Goal: Information Seeking & Learning: Learn about a topic

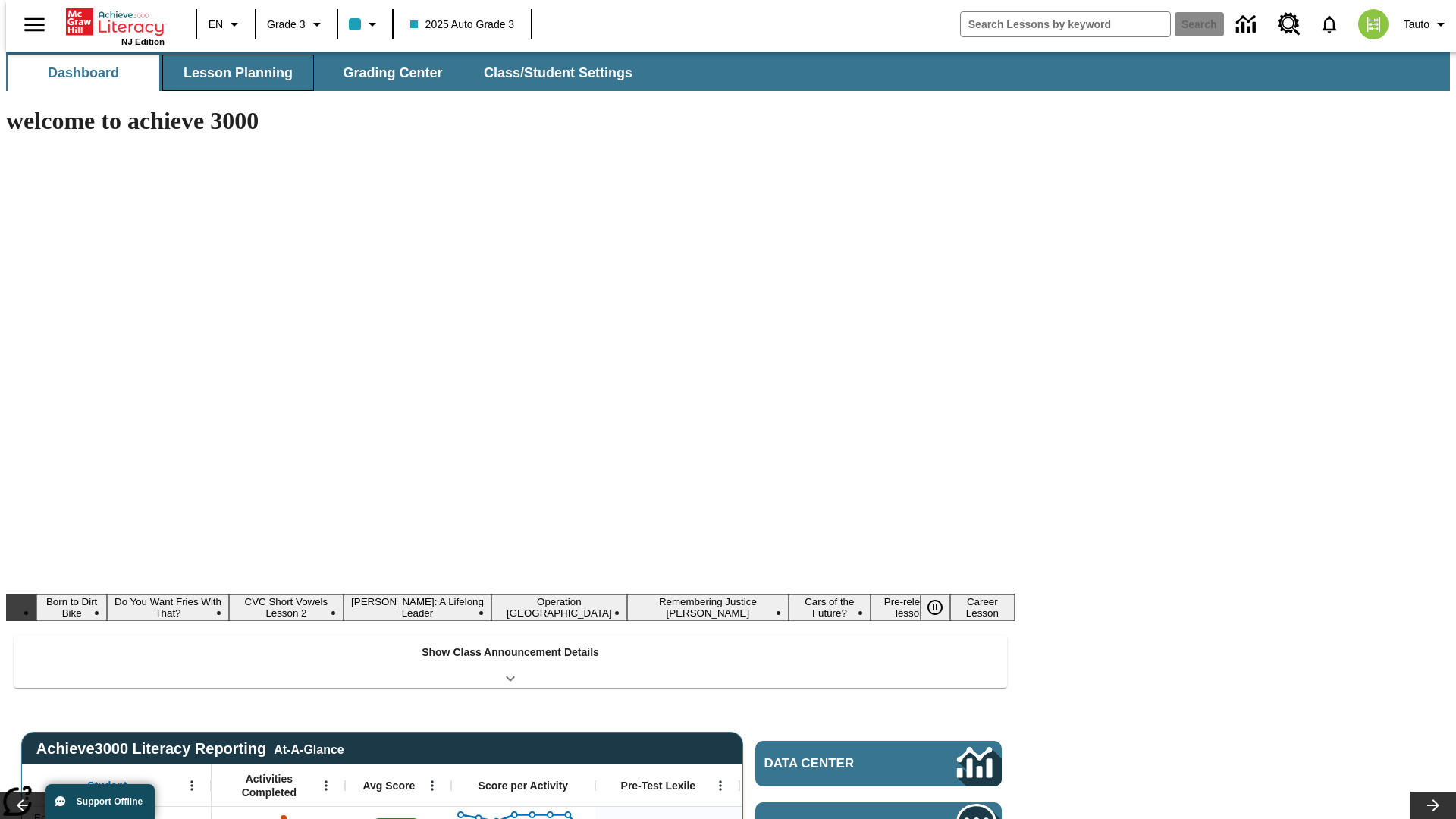
click at [232, 73] on button "Lesson Planning" at bounding box center [238, 72] width 152 height 36
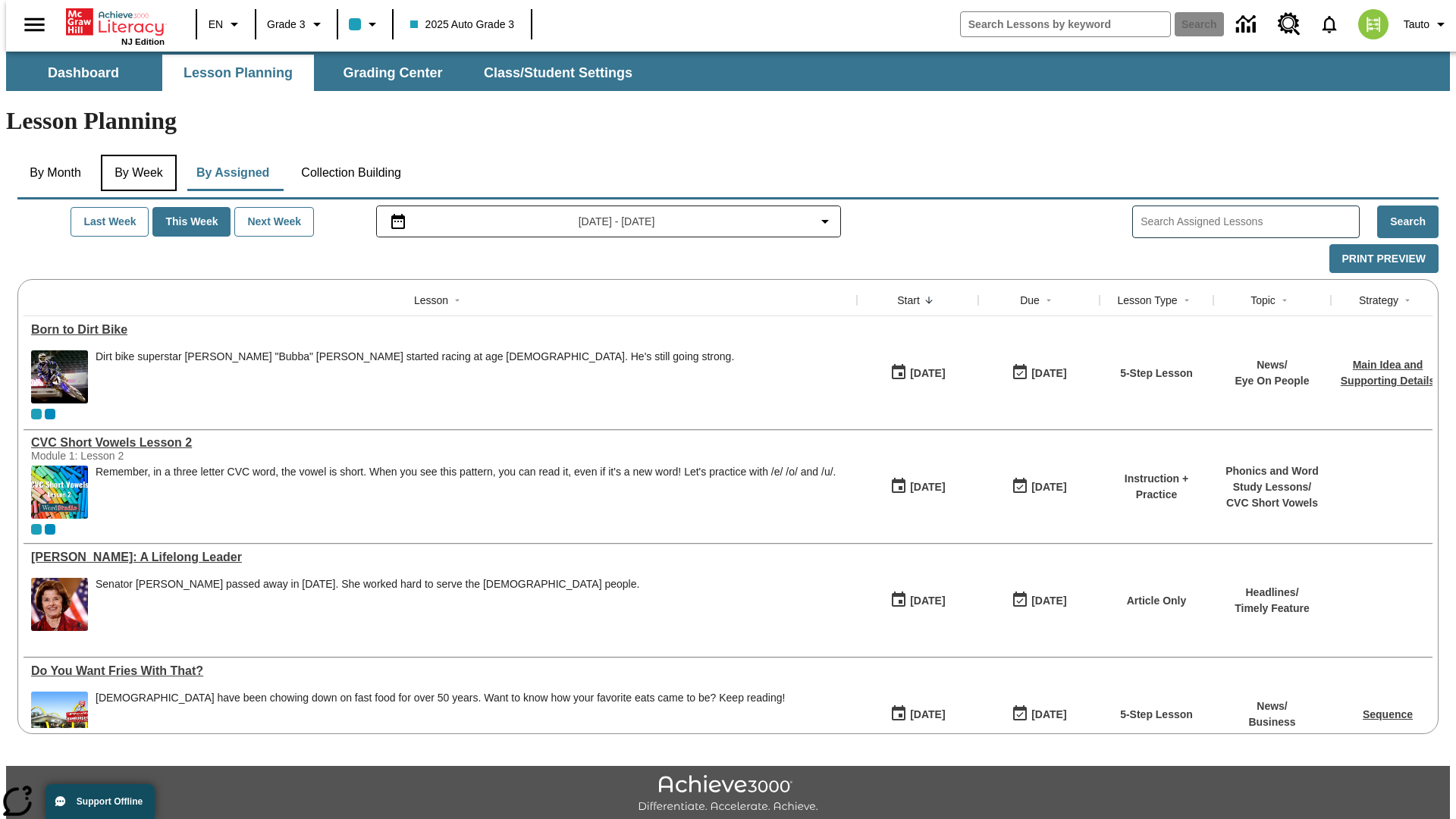
click at [135, 155] on button "By Week" at bounding box center [139, 172] width 76 height 36
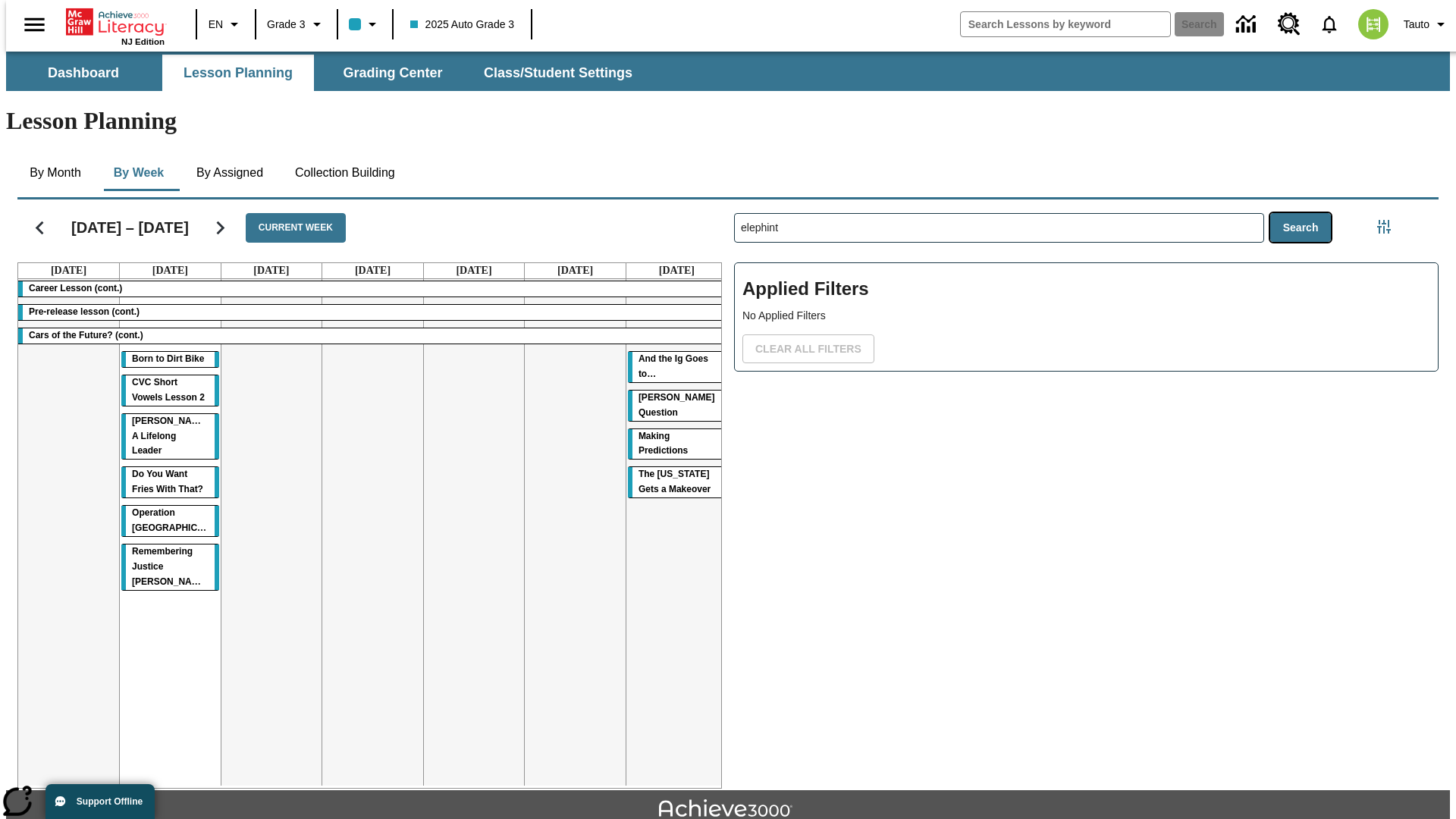
click at [1305, 213] on button "Search" at bounding box center [1301, 228] width 61 height 30
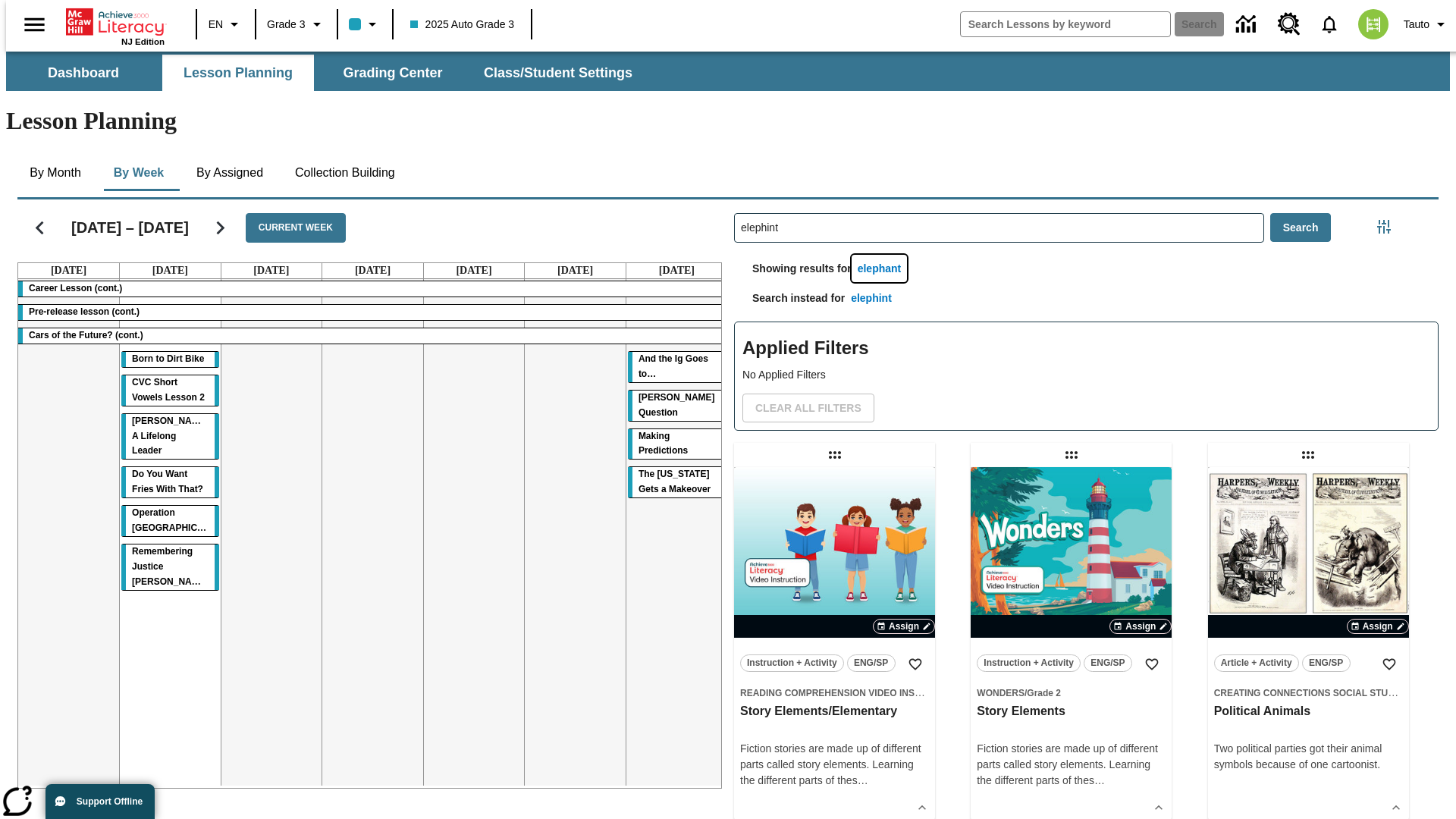
click at [882, 255] on button "elephant" at bounding box center [880, 269] width 57 height 28
type input "elephant"
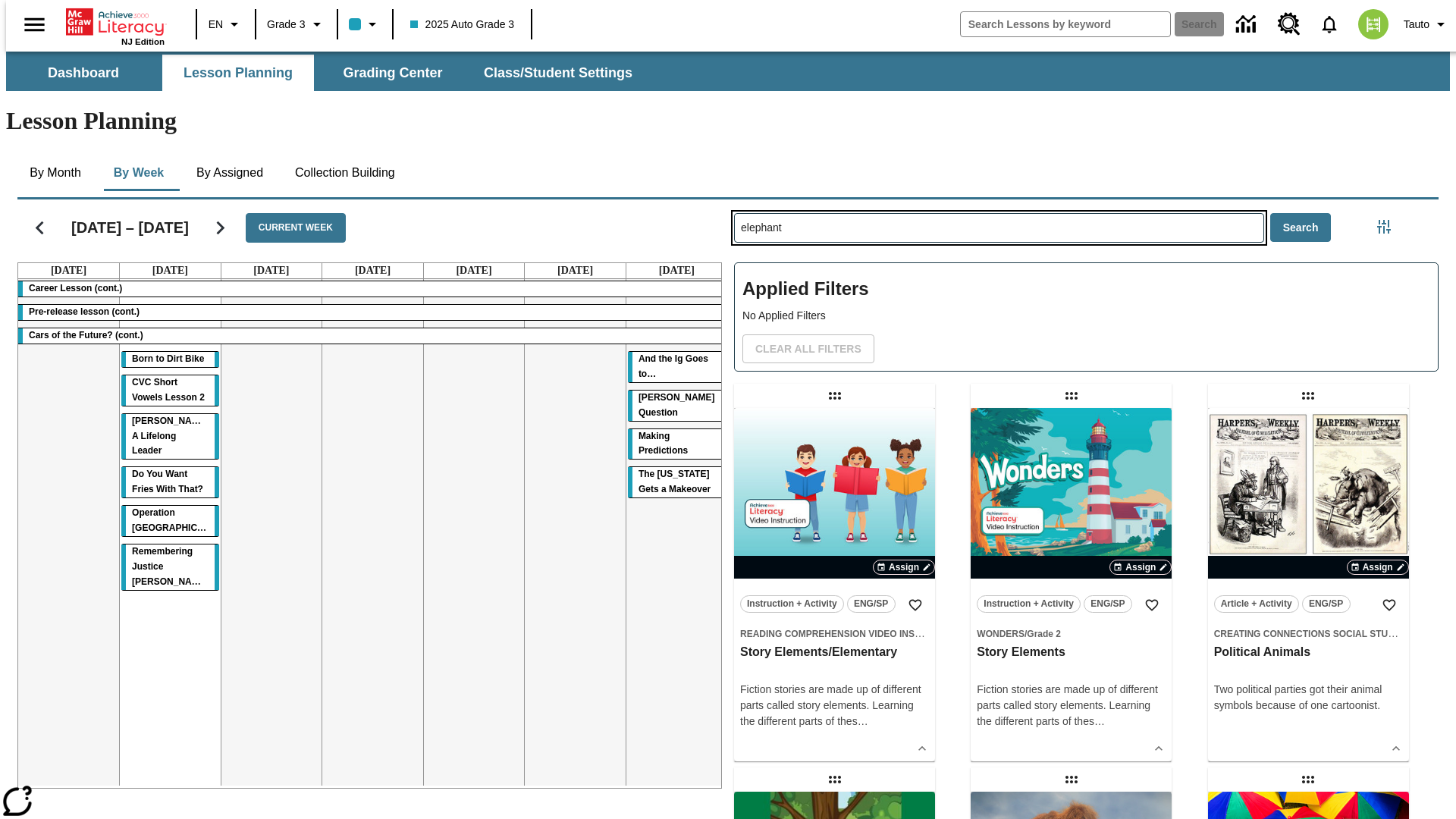
type input "elephint"
